Goal: Check status: Check status

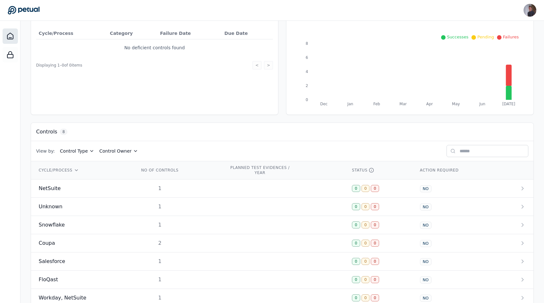
scroll to position [112, 0]
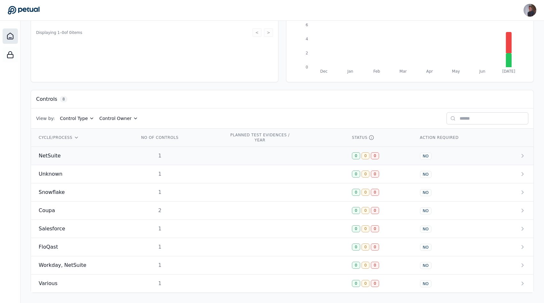
click at [76, 160] on td "NetSuite" at bounding box center [81, 156] width 101 height 18
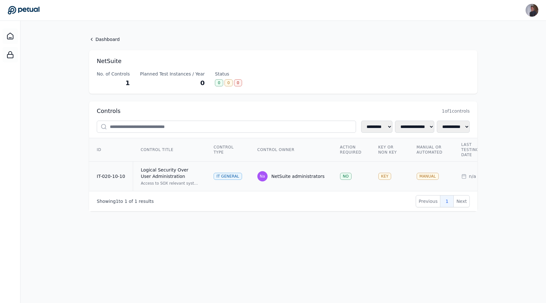
click at [125, 185] on td "IT-020-10-10" at bounding box center [111, 176] width 44 height 30
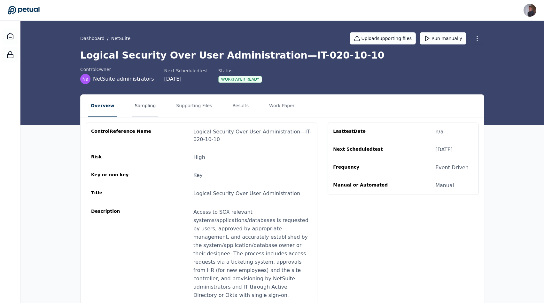
click at [135, 106] on button "Sampling" at bounding box center [145, 106] width 26 height 22
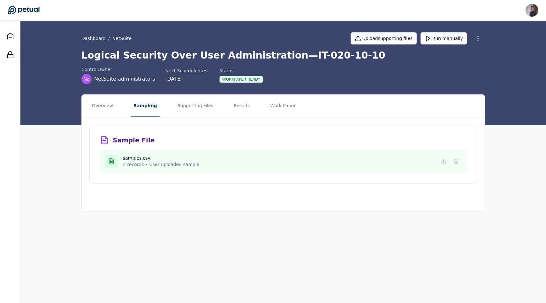
click at [438, 161] on div "samples.csv 2 records • User uploaded sample" at bounding box center [283, 161] width 357 height 13
click at [194, 102] on button "Supporting Files" at bounding box center [195, 106] width 41 height 22
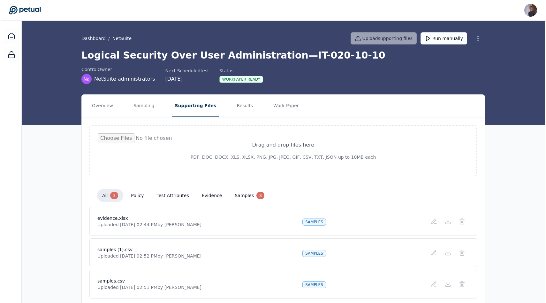
scroll to position [24, 0]
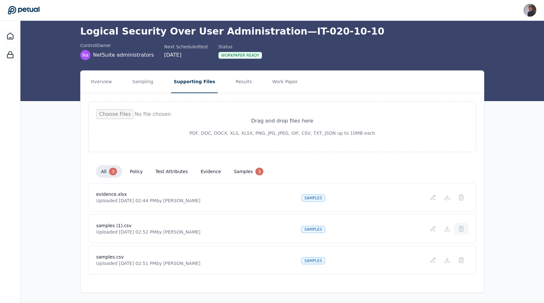
click at [457, 229] on button at bounding box center [461, 229] width 14 height 12
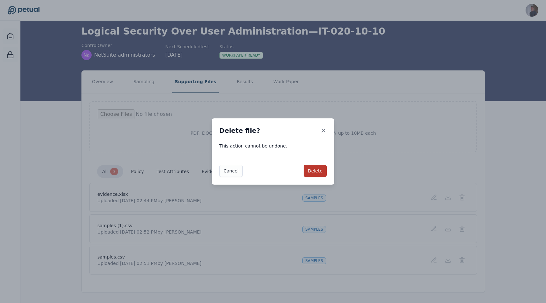
click at [321, 170] on button "Delete" at bounding box center [315, 171] width 23 height 12
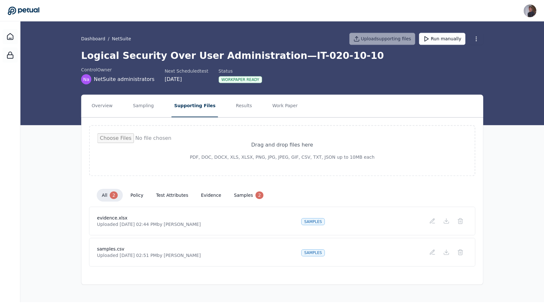
scroll to position [0, 0]
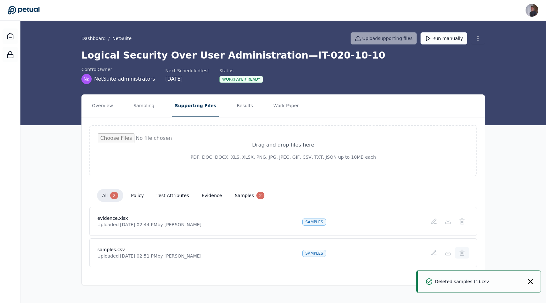
click at [460, 255] on icon at bounding box center [462, 252] width 6 height 6
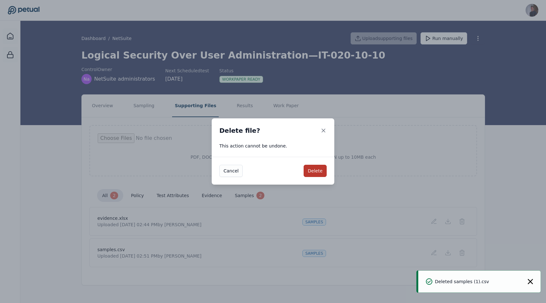
click at [322, 172] on button "Delete" at bounding box center [315, 171] width 23 height 12
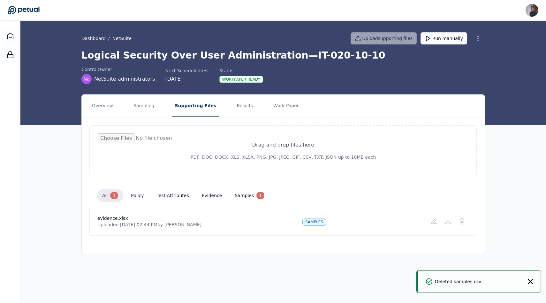
click at [433, 45] on div "Dashboard / NetSuite Upload supporting files Run manually" at bounding box center [283, 38] width 404 height 22
click at [431, 39] on icon at bounding box center [428, 38] width 6 height 6
click at [131, 113] on button "Sampling" at bounding box center [144, 106] width 26 height 22
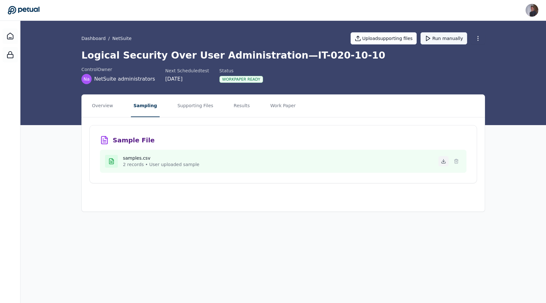
click at [444, 162] on icon at bounding box center [443, 160] width 5 height 5
click at [440, 164] on button at bounding box center [444, 161] width 10 height 10
click at [456, 160] on icon at bounding box center [456, 160] width 5 height 5
click at [453, 39] on button "Run manually" at bounding box center [444, 38] width 47 height 12
click at [226, 120] on div "Sample File samples (7).csv 4 records • User uploaded sample" at bounding box center [283, 159] width 403 height 84
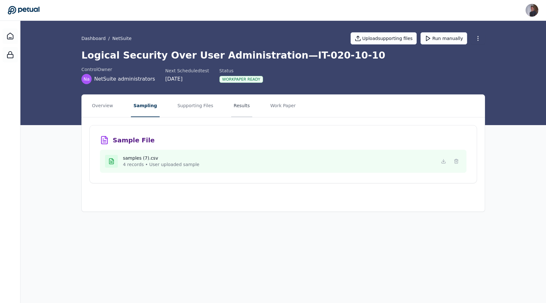
click at [231, 107] on button "Results" at bounding box center [241, 106] width 21 height 22
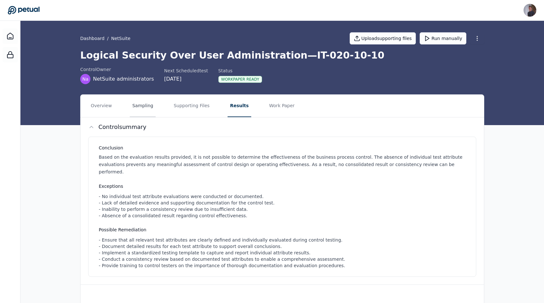
click at [140, 111] on button "Sampling" at bounding box center [143, 106] width 26 height 22
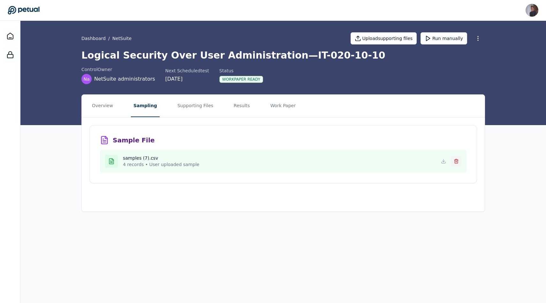
click at [456, 158] on button at bounding box center [457, 161] width 10 height 10
click at [192, 101] on button "Supporting Files" at bounding box center [195, 106] width 41 height 22
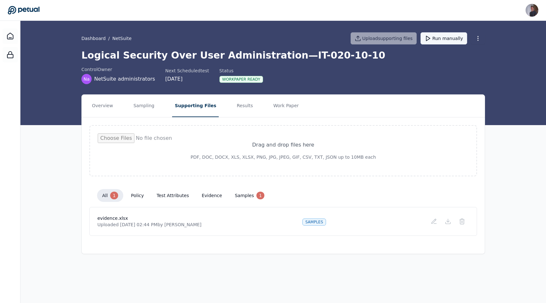
click at [444, 41] on button "Run manually" at bounding box center [444, 38] width 47 height 12
click at [300, 61] on h1 "Logical Security Over User Administration — IT-020-10-10" at bounding box center [283, 56] width 404 height 12
click at [141, 111] on button "Sampling" at bounding box center [144, 106] width 26 height 22
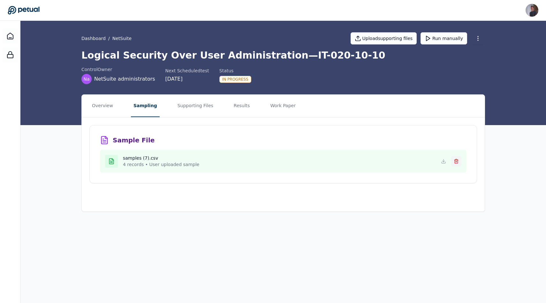
click at [455, 162] on icon at bounding box center [456, 160] width 5 height 5
click at [268, 129] on div "Sample File samples (4) (2).csv 2 records • User uploaded sample" at bounding box center [283, 154] width 388 height 58
